Goal: Task Accomplishment & Management: Manage account settings

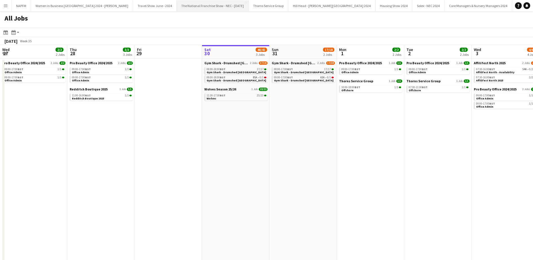
scroll to position [0, 135]
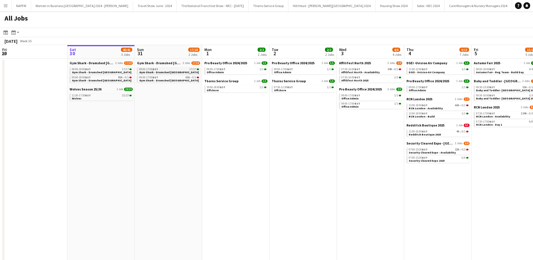
click at [164, 72] on span "Gym Shark - Drumshed [GEOGRAPHIC_DATA]" at bounding box center [168, 72] width 59 height 4
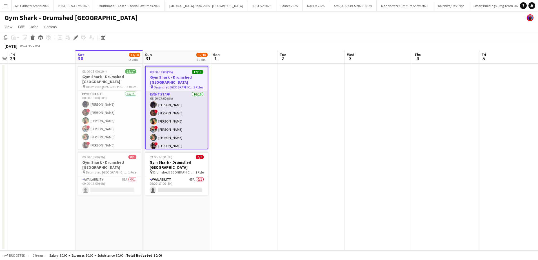
click at [181, 125] on app-card-role "Event Staff 16/16 08:00-17:00 (9h) Lee Hoy ! Charlotte Roberts Elle Pollock ! B…" at bounding box center [177, 163] width 62 height 145
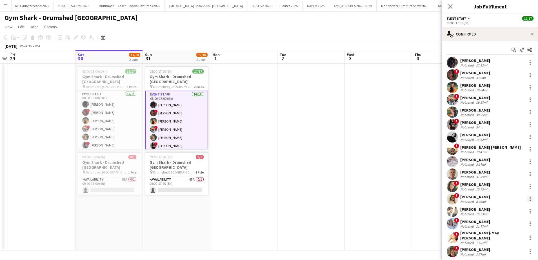
click at [527, 199] on div at bounding box center [530, 199] width 7 height 7
click at [507, 171] on button "Remove" at bounding box center [507, 175] width 44 height 14
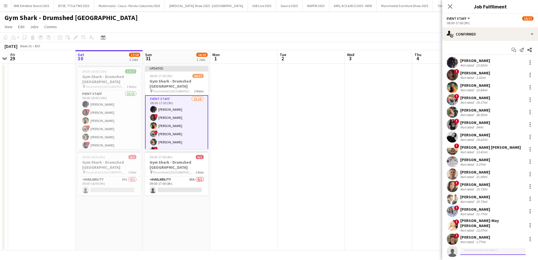
click at [475, 251] on input at bounding box center [493, 251] width 65 height 7
click at [475, 251] on input "*" at bounding box center [493, 251] width 65 height 7
type input "*****"
click at [485, 235] on span "natasha_loftus@icloud.com" at bounding box center [493, 236] width 56 height 5
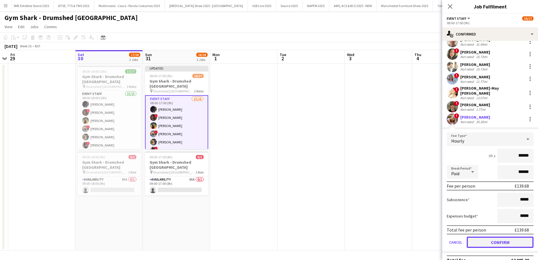
click at [485, 237] on button "Confirm" at bounding box center [500, 242] width 67 height 11
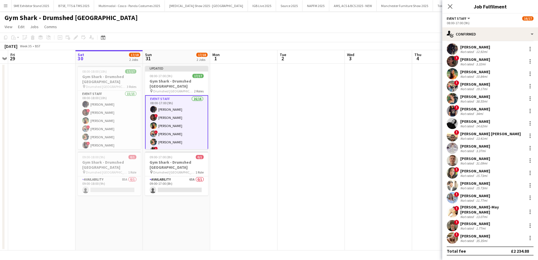
scroll to position [10, 0]
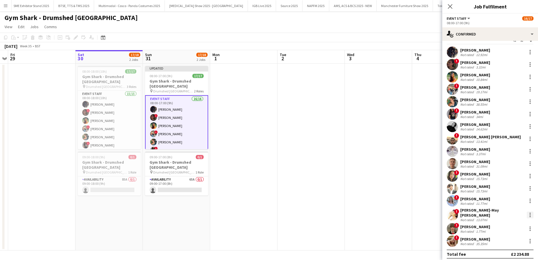
click at [527, 213] on div at bounding box center [530, 215] width 7 height 7
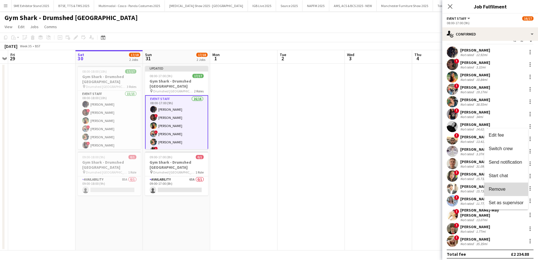
click at [510, 189] on span "Remove" at bounding box center [506, 189] width 35 height 5
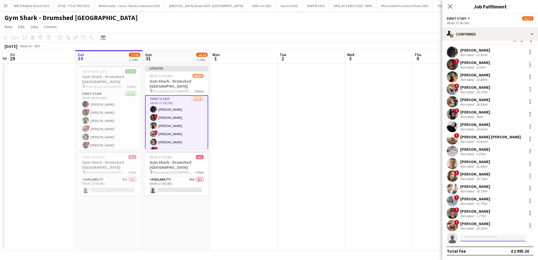
click at [474, 240] on input at bounding box center [493, 238] width 65 height 7
type input "**********"
click at [479, 250] on span "samiramuse12@gmail.com" at bounding box center [493, 251] width 56 height 5
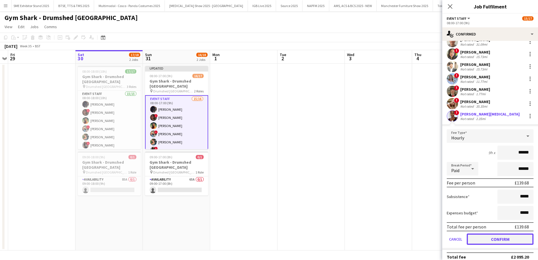
click at [501, 237] on button "Confirm" at bounding box center [500, 239] width 67 height 11
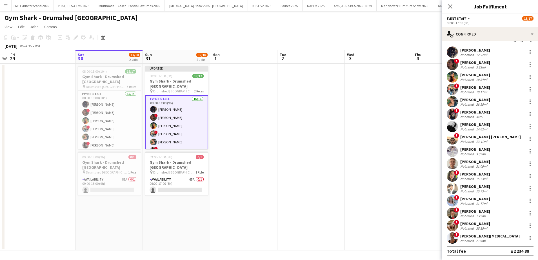
click at [390, 217] on app-date-cell at bounding box center [378, 157] width 67 height 187
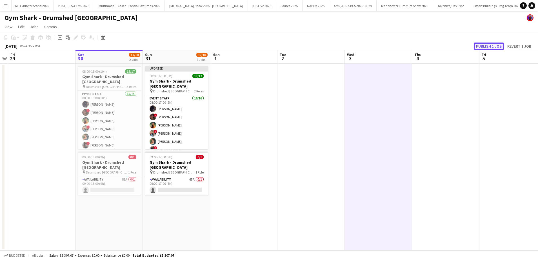
click at [489, 47] on button "Publish 1 job" at bounding box center [489, 46] width 30 height 7
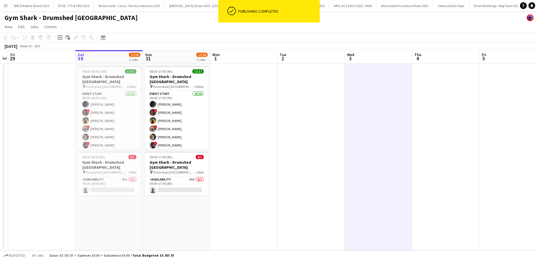
click at [354, 198] on app-date-cell at bounding box center [378, 157] width 67 height 187
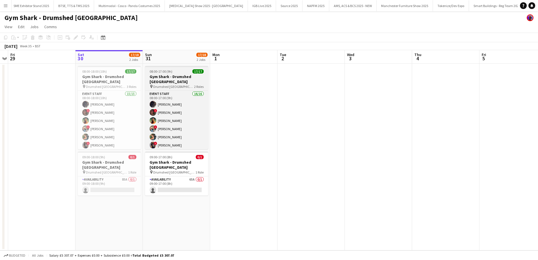
scroll to position [97, 0]
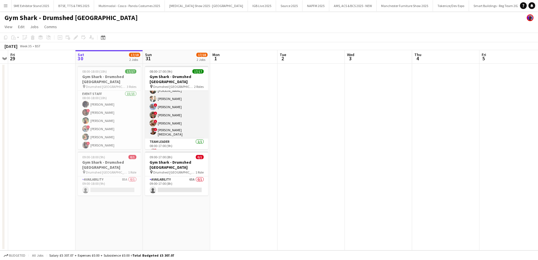
click at [189, 122] on app-card-role "Event Staff 16/16 08:00-17:00 (9h) Lee Hoy ! Charlotte Roberts Elle Pollock ! B…" at bounding box center [176, 66] width 63 height 145
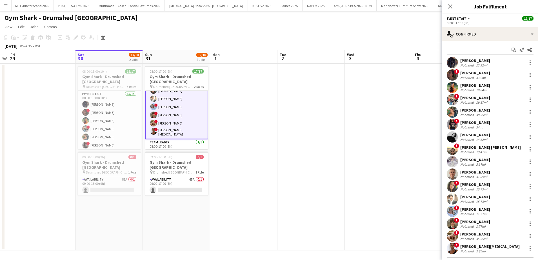
click at [467, 246] on div "samira muse" at bounding box center [490, 246] width 59 height 5
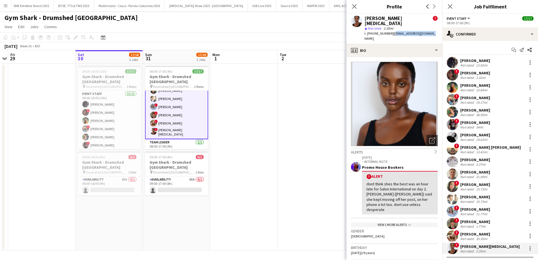
drag, startPoint x: 392, startPoint y: 28, endPoint x: 431, endPoint y: 32, distance: 39.1
click at [431, 32] on div "samira muse ! star Not rated 2.35mi t. +447388321447 | samiramuse12@gmail.com" at bounding box center [395, 29] width 96 height 30
copy span "samiramuse12@gmail.com"
